Goal: Information Seeking & Learning: Learn about a topic

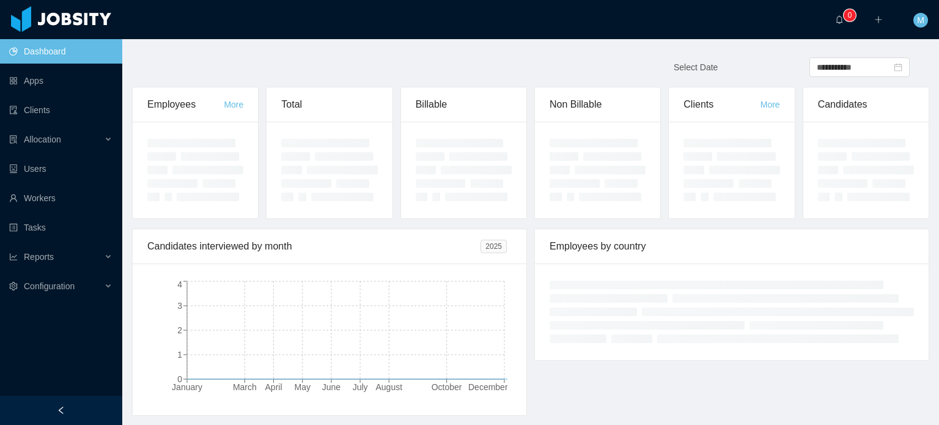
click at [92, 185] on ul "Dashboard Apps Clients Allocation Users Workers Tasks Reports Configuration" at bounding box center [61, 169] width 122 height 264
click at [89, 192] on link "Workers" at bounding box center [60, 198] width 103 height 24
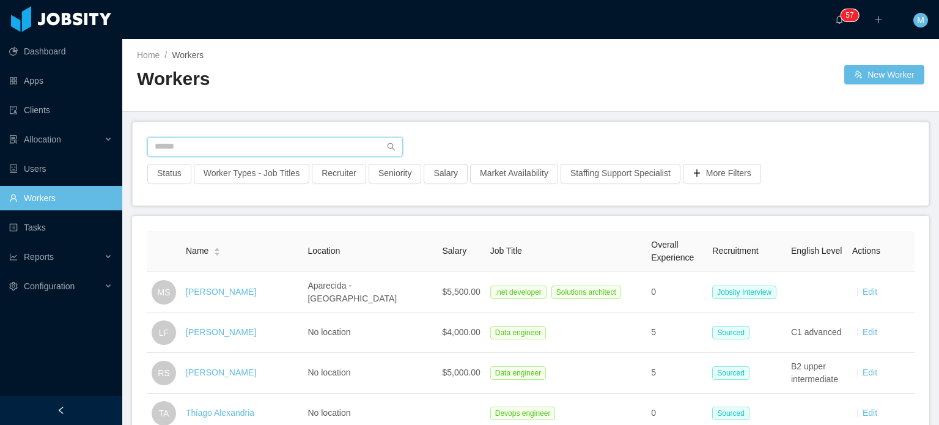
click at [306, 139] on input "text" at bounding box center [275, 147] width 256 height 20
type input "**********"
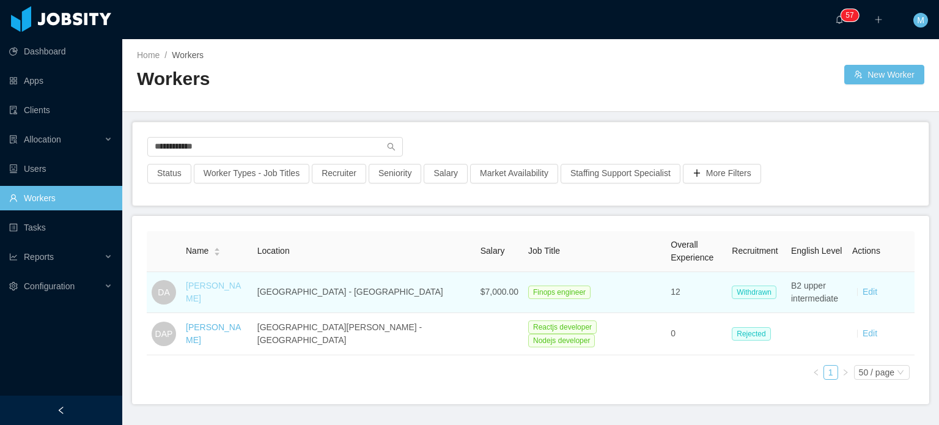
click at [224, 290] on link "[PERSON_NAME]" at bounding box center [213, 292] width 55 height 23
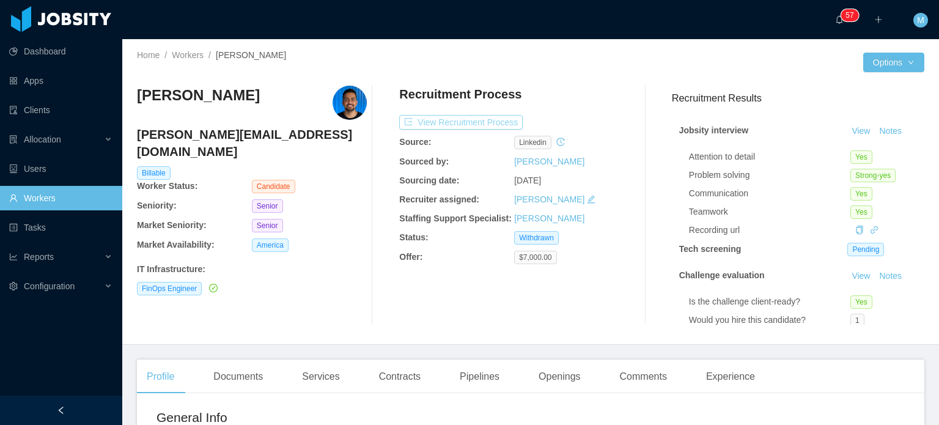
click at [491, 125] on button "View Recruitment Process" at bounding box center [460, 122] width 123 height 15
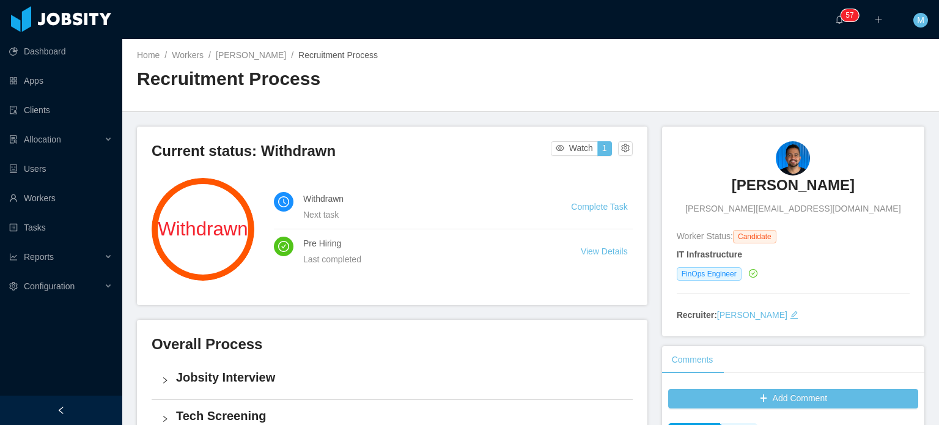
click at [762, 190] on h3 "[PERSON_NAME]" at bounding box center [793, 185] width 123 height 20
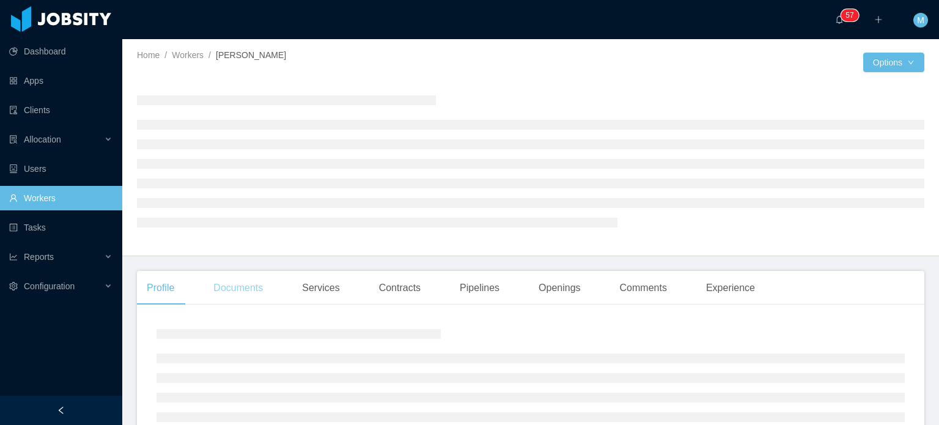
click at [264, 284] on div "Documents" at bounding box center [238, 288] width 69 height 34
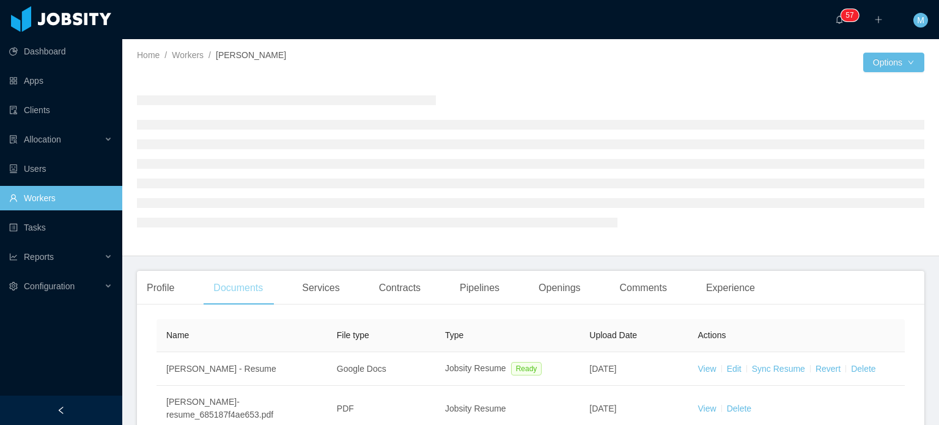
scroll to position [144, 0]
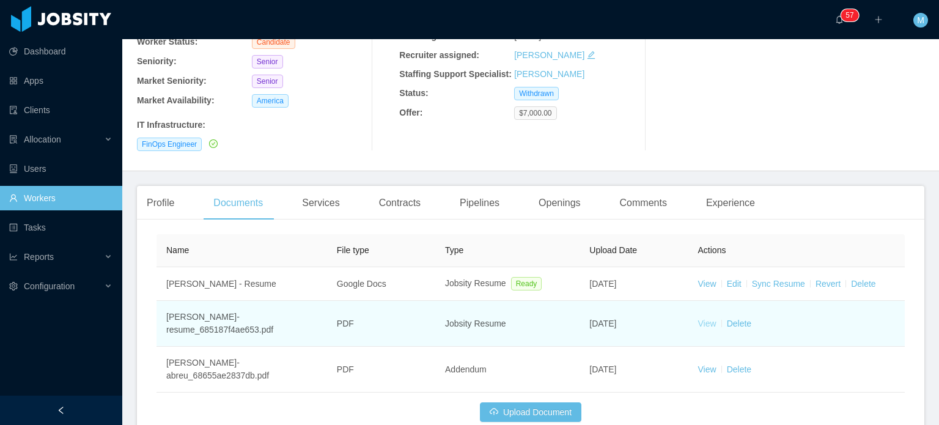
click at [701, 318] on link "View" at bounding box center [707, 323] width 18 height 10
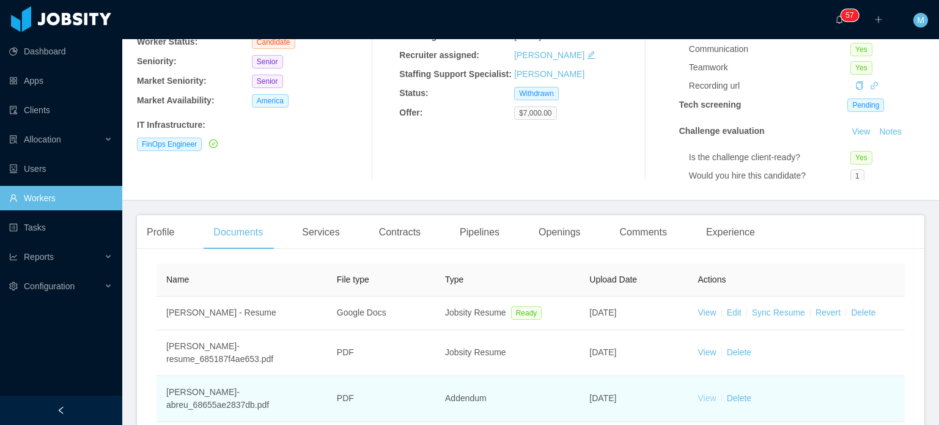
click at [704, 393] on link "View" at bounding box center [707, 398] width 18 height 10
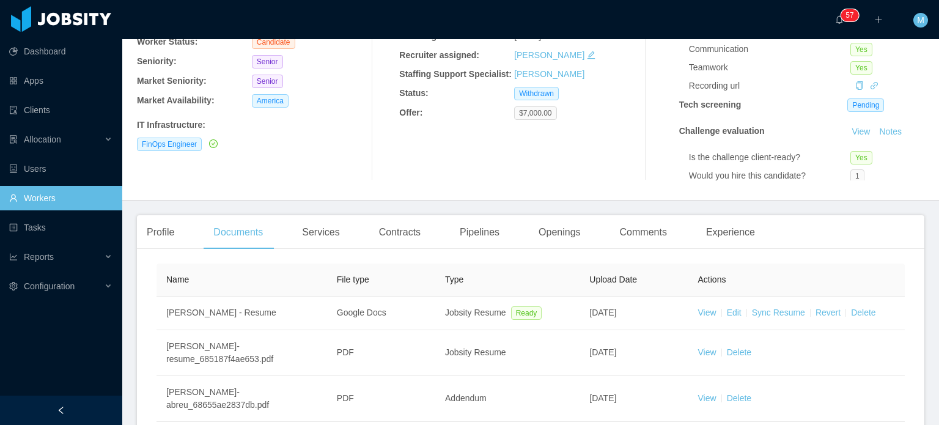
scroll to position [233, 0]
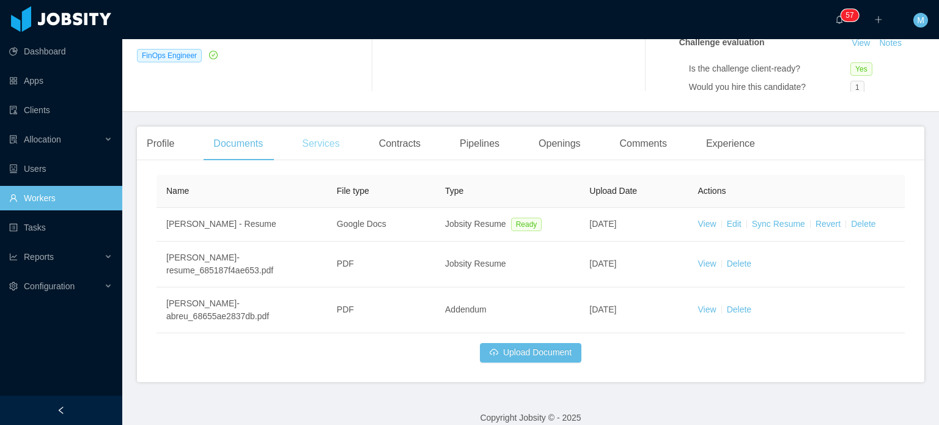
click at [331, 147] on div "Services" at bounding box center [320, 144] width 57 height 34
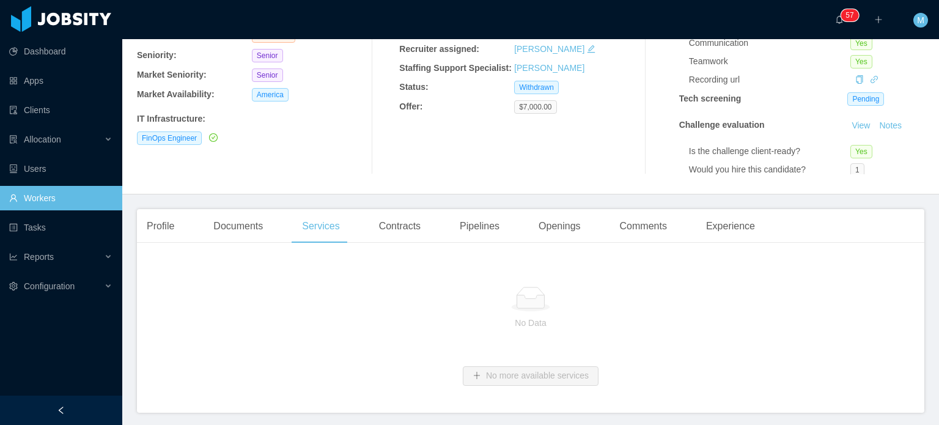
scroll to position [194, 0]
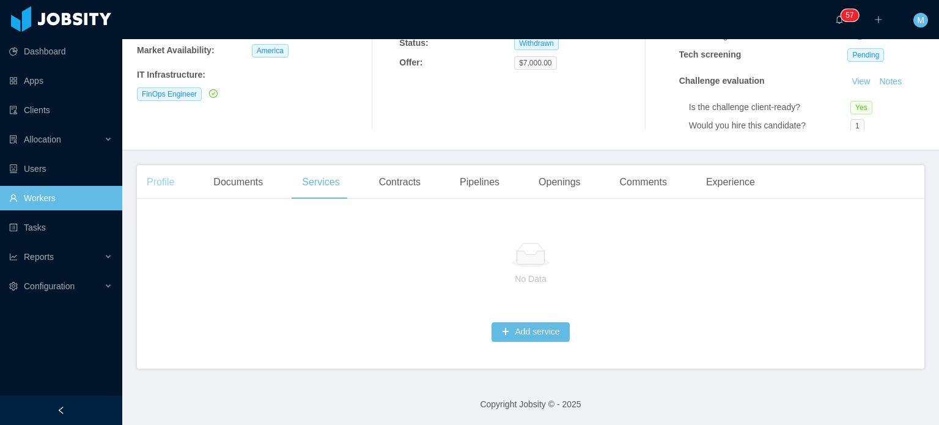
click at [161, 192] on div "Profile" at bounding box center [160, 182] width 47 height 34
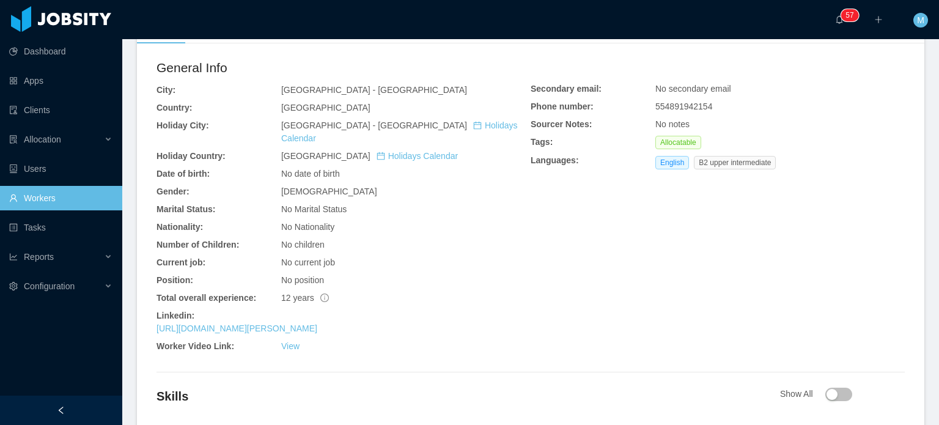
scroll to position [369, 0]
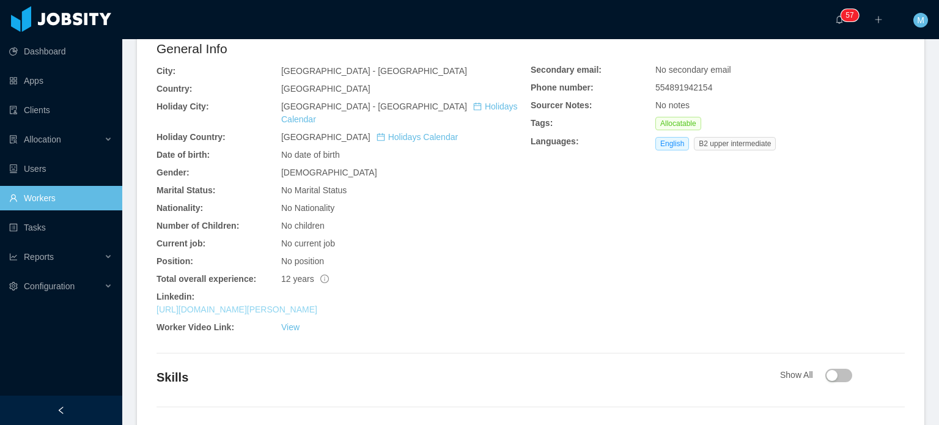
click at [317, 304] on link "[URL][DOMAIN_NAME][PERSON_NAME]" at bounding box center [236, 309] width 161 height 10
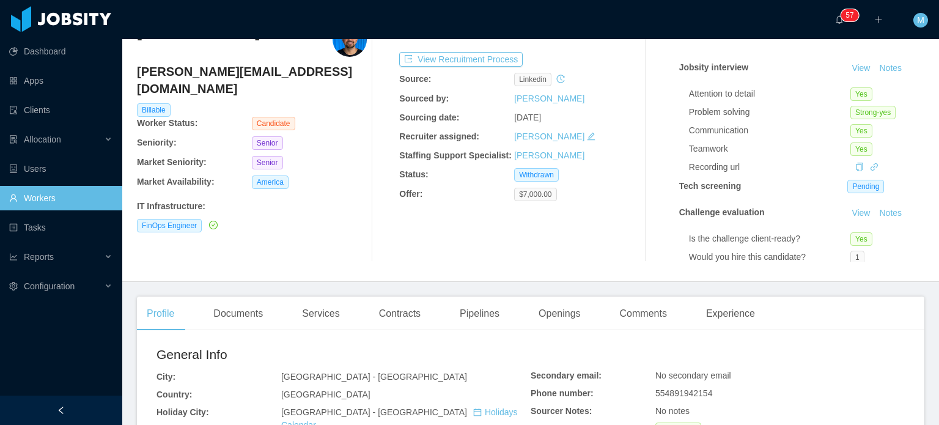
scroll to position [0, 0]
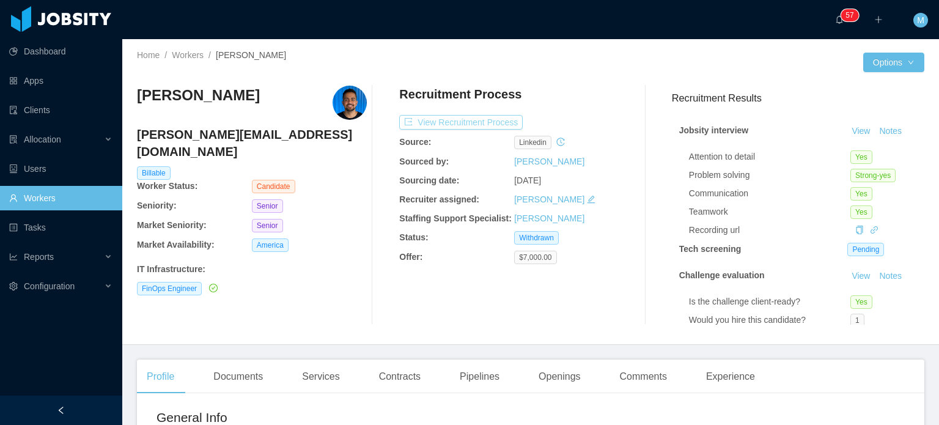
click at [470, 120] on button "View Recruitment Process" at bounding box center [460, 122] width 123 height 15
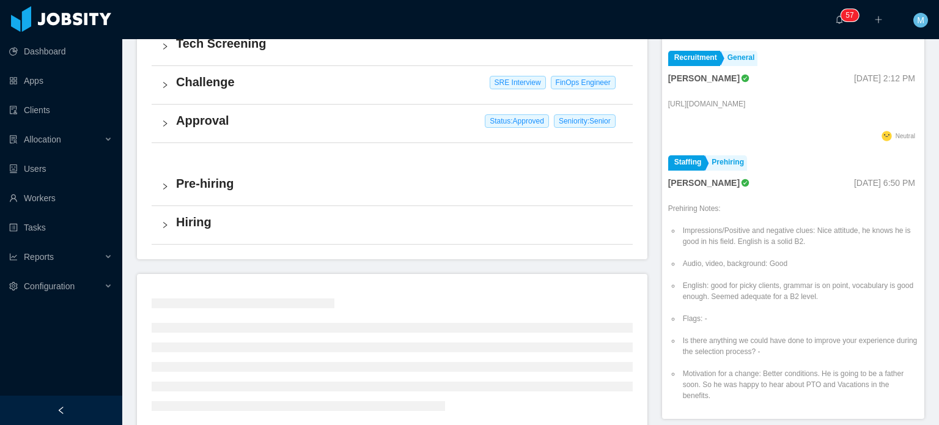
scroll to position [344, 0]
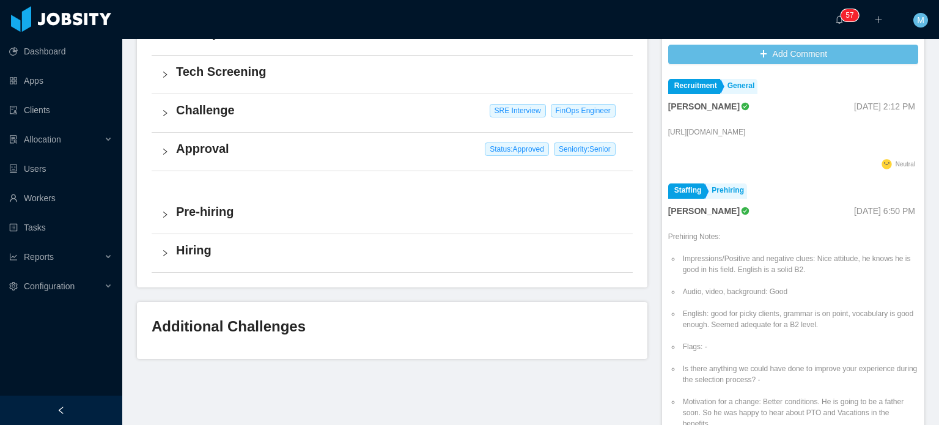
click at [845, 344] on li "Flags: -" at bounding box center [799, 346] width 238 height 11
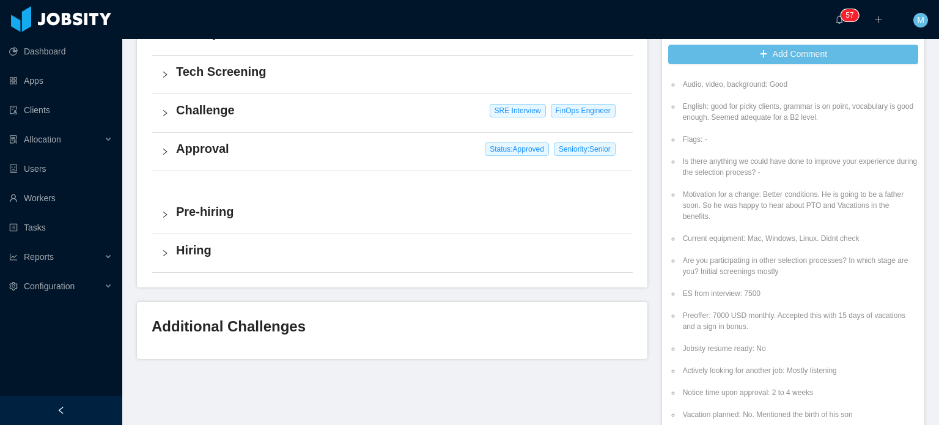
scroll to position [208, 0]
drag, startPoint x: 793, startPoint y: 248, endPoint x: 826, endPoint y: 285, distance: 49.8
click at [826, 285] on ul "Impressions/Positive and negative clues: Nice attitude, he knows he is good in …" at bounding box center [793, 243] width 250 height 418
click at [840, 293] on li "ES from interview: 7500" at bounding box center [799, 292] width 238 height 11
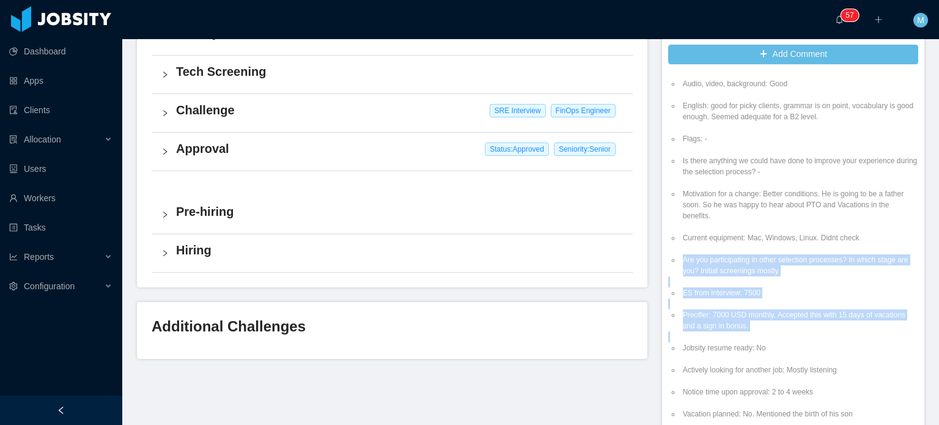
click at [721, 361] on ul "Impressions/Positive and negative clues: Nice attitude, he knows he is good in …" at bounding box center [793, 243] width 250 height 418
click at [722, 361] on ul "Impressions/Positive and negative clues: Nice attitude, he knows he is good in …" at bounding box center [793, 243] width 250 height 418
click at [726, 335] on ul "Impressions/Positive and negative clues: Nice attitude, he knows he is good in …" at bounding box center [793, 243] width 250 height 418
click at [731, 310] on li "Preoffer: 7000 USD monthly. Accepted this with 15 days of vacations and a sign …" at bounding box center [799, 320] width 238 height 22
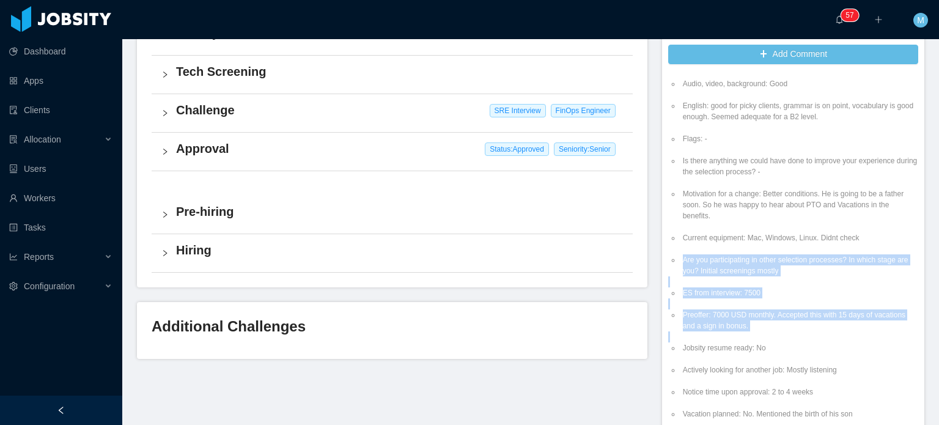
click at [694, 283] on ul "Impressions/Positive and negative clues: Nice attitude, he knows he is good in …" at bounding box center [793, 243] width 250 height 418
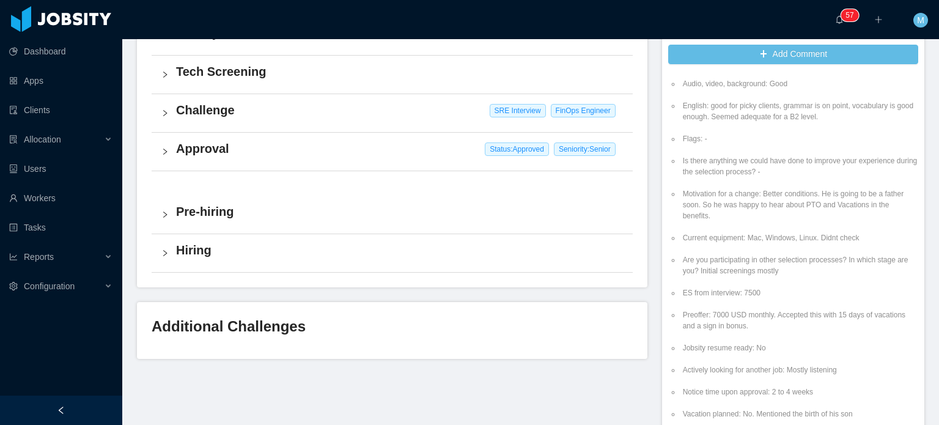
click at [701, 268] on li "Are you participating in other selection processes? In which stage are you? Ini…" at bounding box center [799, 265] width 238 height 22
drag, startPoint x: 701, startPoint y: 265, endPoint x: 793, endPoint y: 266, distance: 92.9
click at [741, 266] on li "Are you participating in other selection processes? In which stage are you? Ini…" at bounding box center [799, 265] width 238 height 22
click at [795, 266] on li "Are you participating in other selection processes? In which stage are you? Ini…" at bounding box center [799, 265] width 238 height 22
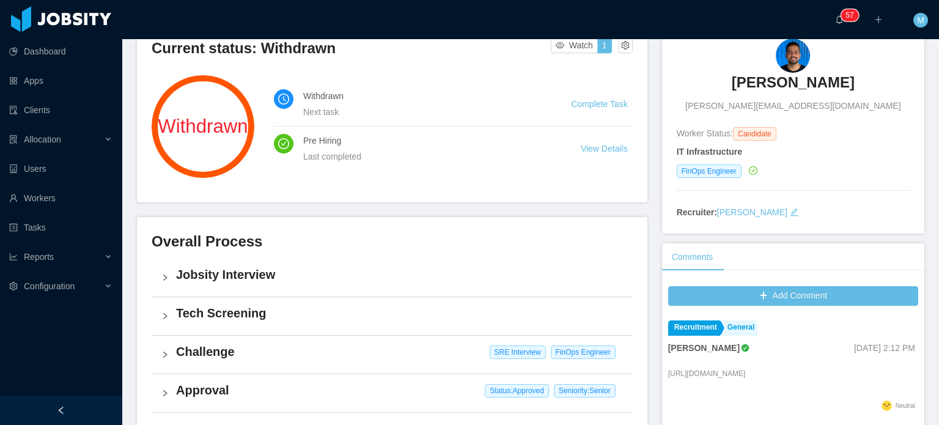
scroll to position [100, 0]
